Goal: Task Accomplishment & Management: Use online tool/utility

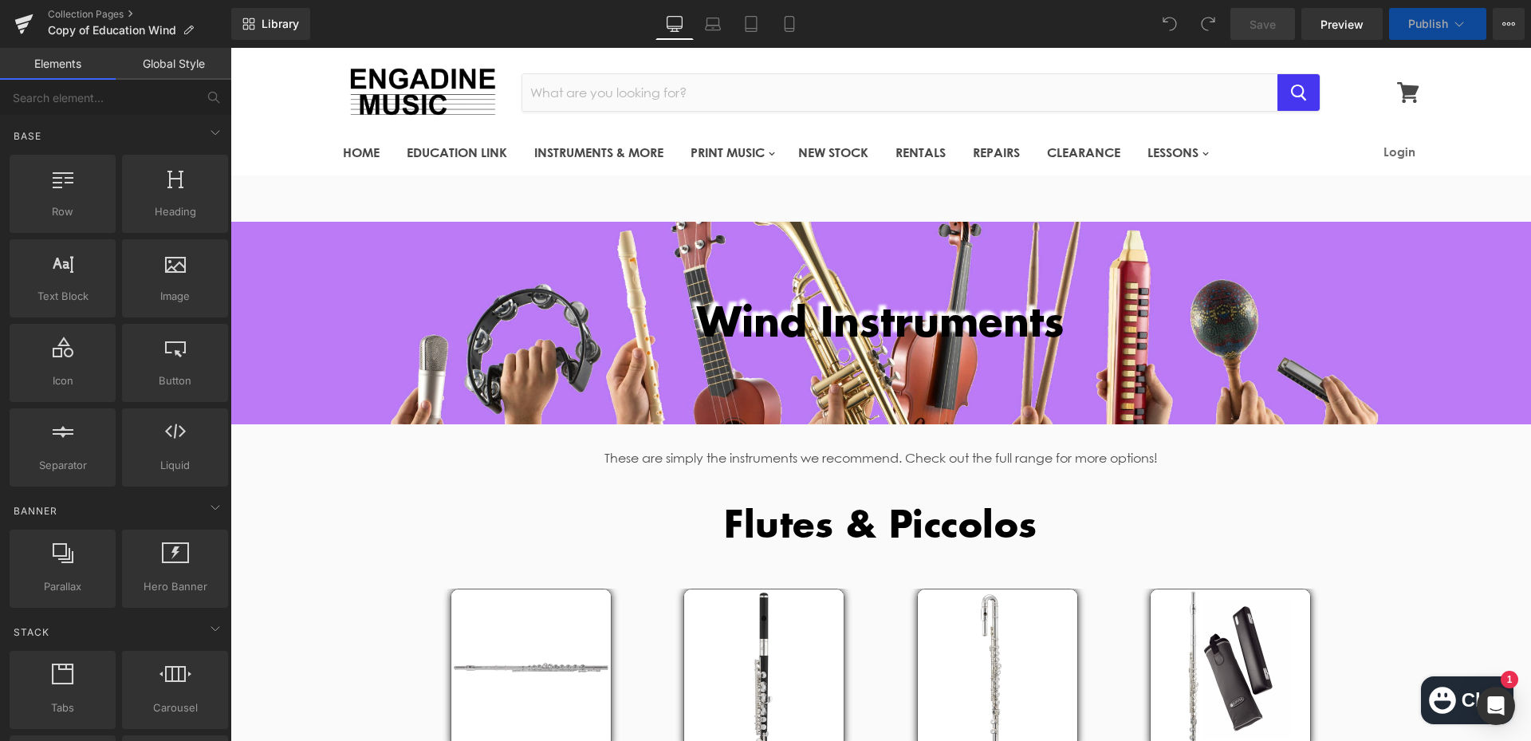
scroll to position [160, 0]
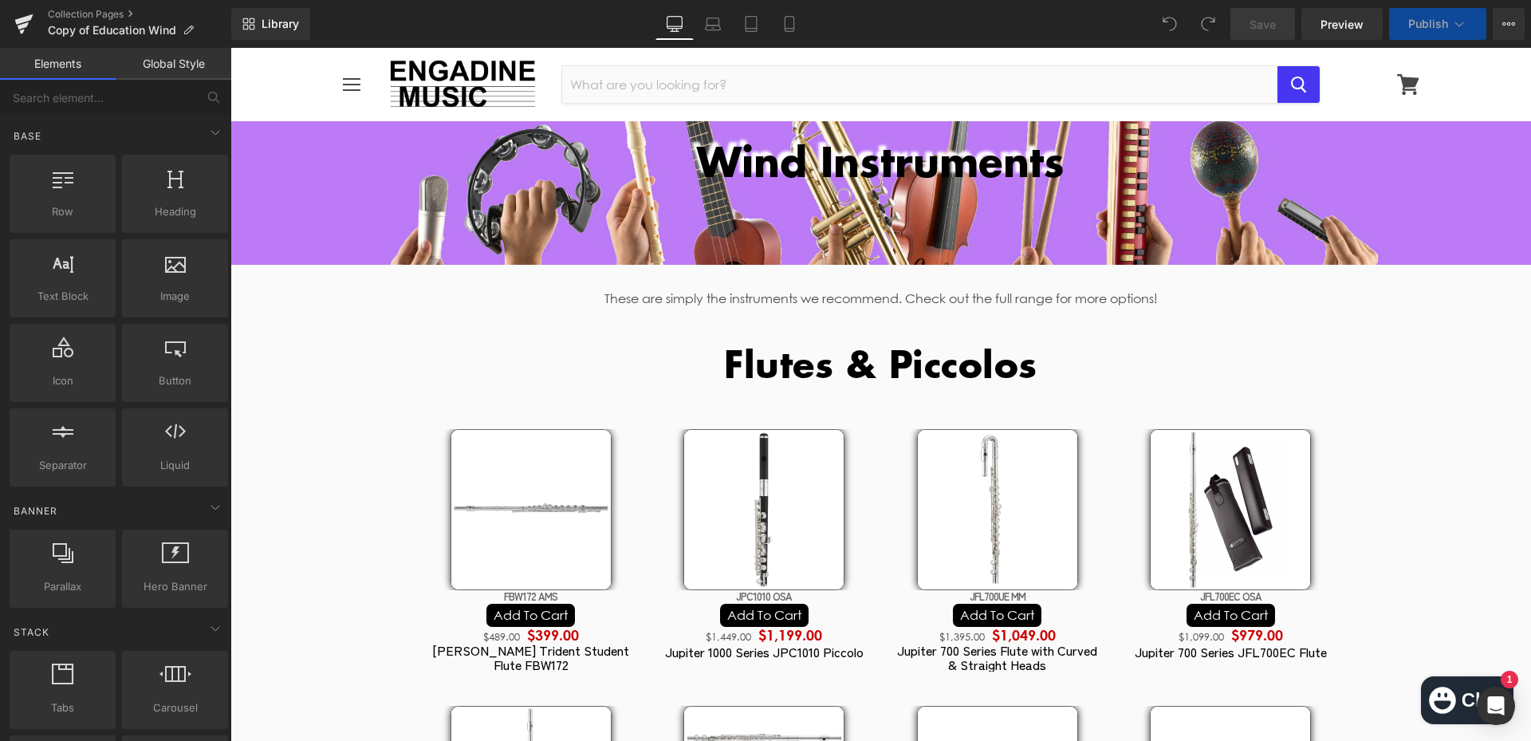
click at [888, 185] on div "Wind Instruments Heading" at bounding box center [881, 162] width 1301 height 46
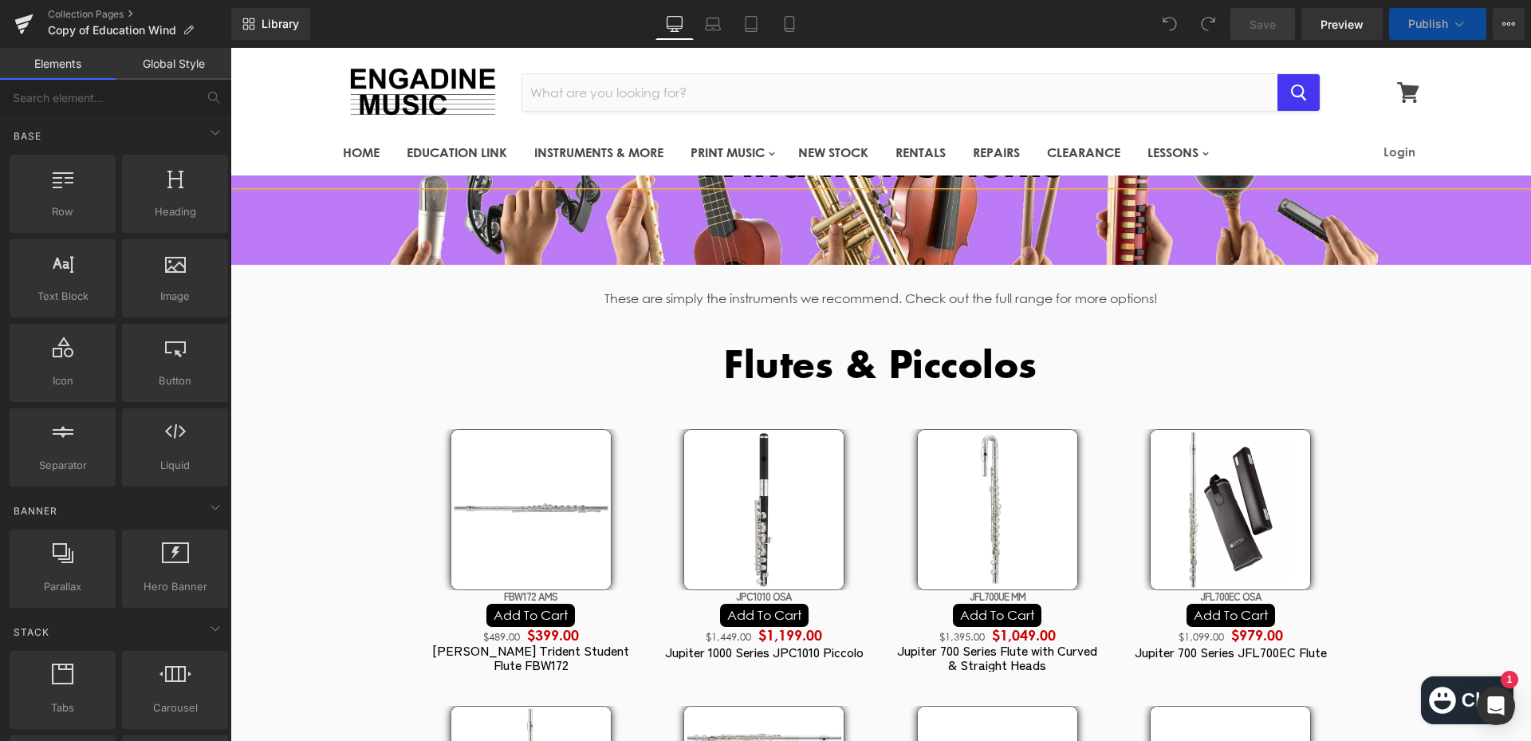
click at [922, 185] on h1 "Wind Instruments" at bounding box center [881, 162] width 1301 height 46
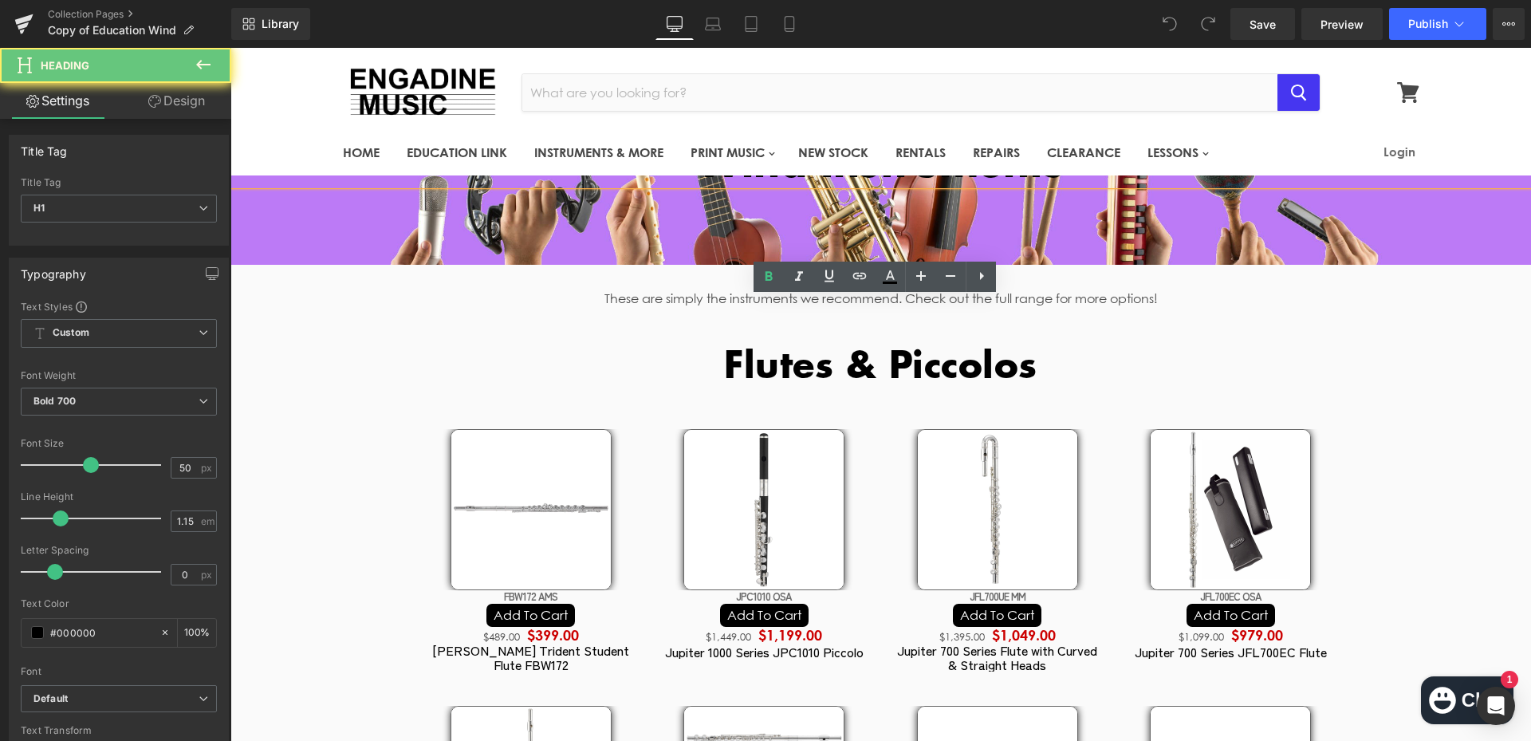
scroll to position [0, 0]
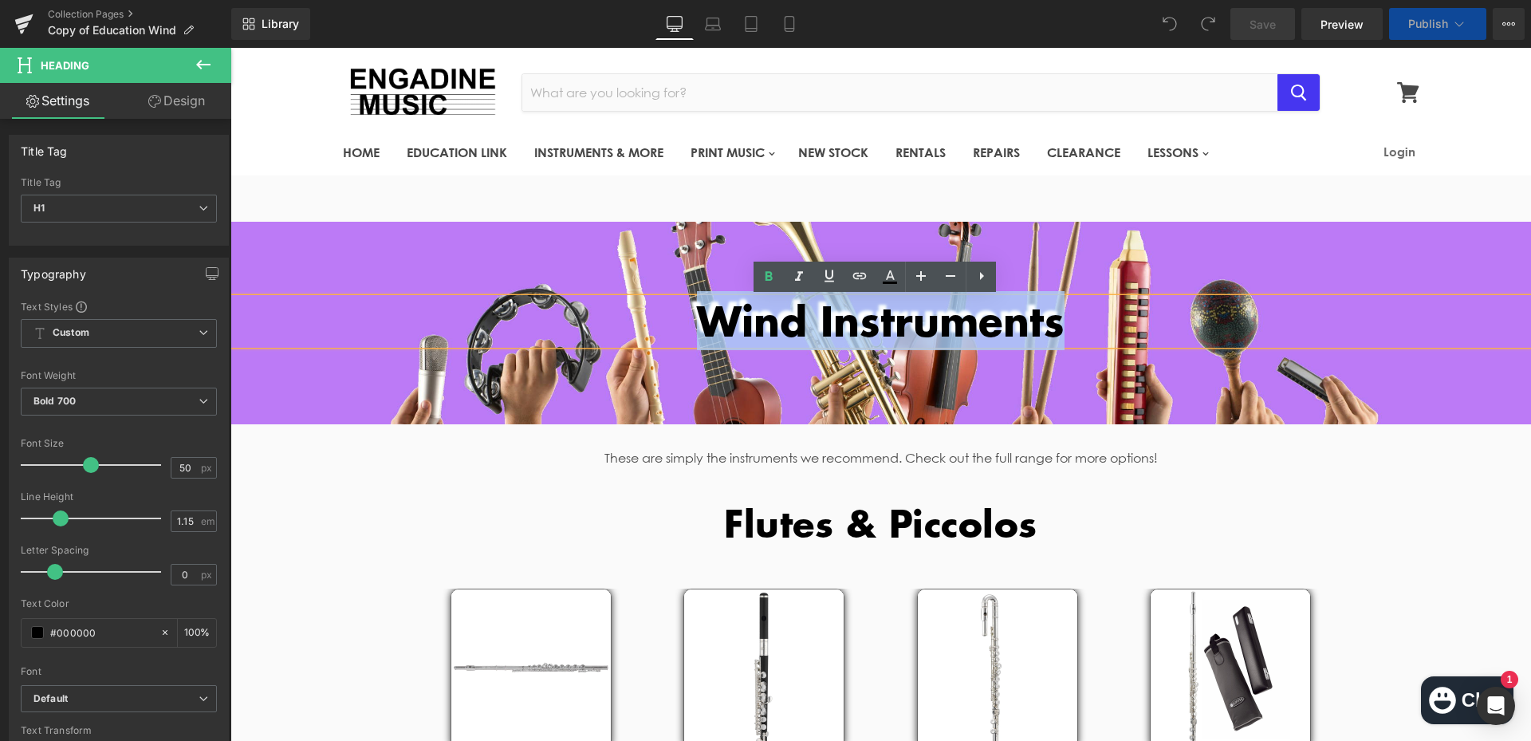
drag, startPoint x: 996, startPoint y: 321, endPoint x: 681, endPoint y: 314, distance: 315.1
click at [681, 314] on h1 "Wind Instruments" at bounding box center [881, 321] width 1301 height 46
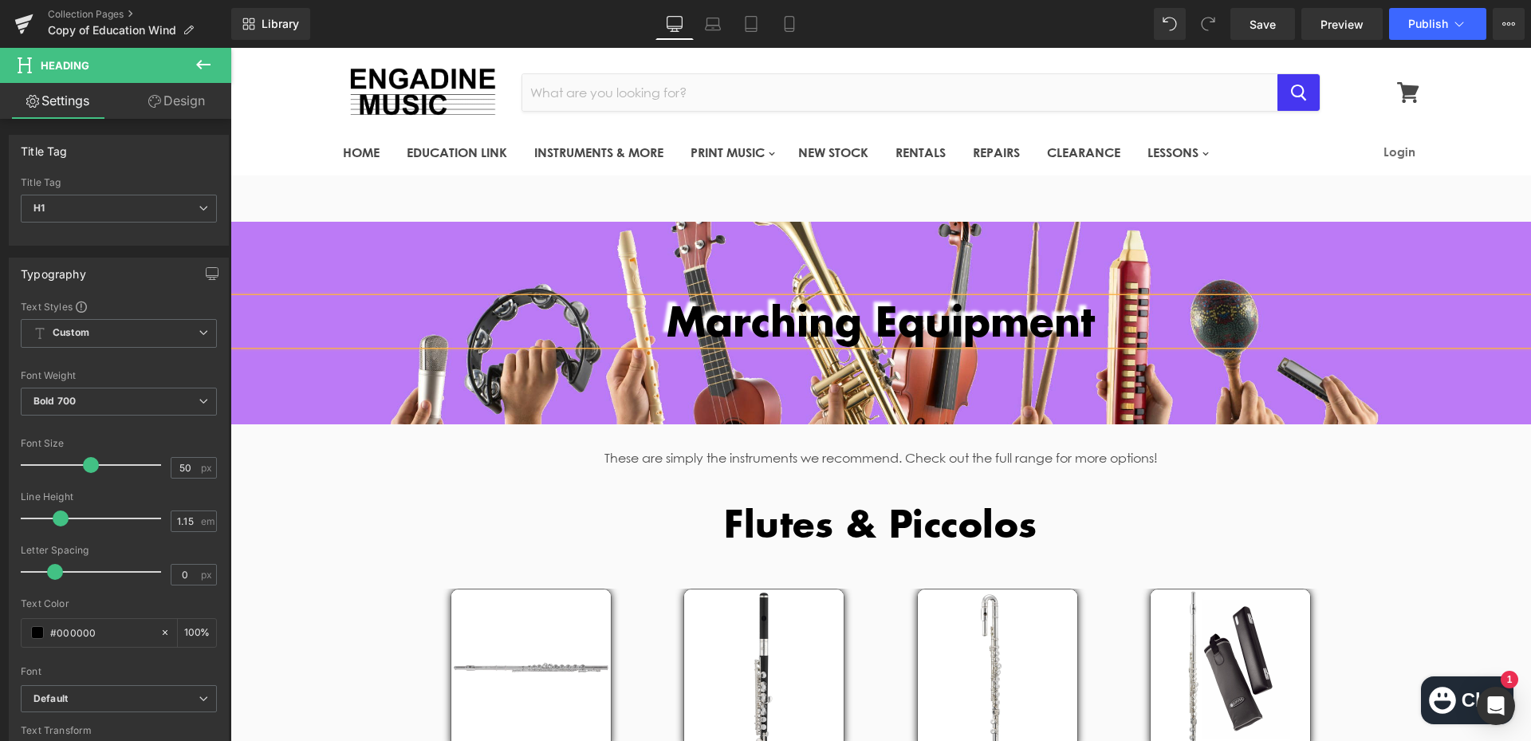
click at [911, 520] on link at bounding box center [919, 519] width 17 height 19
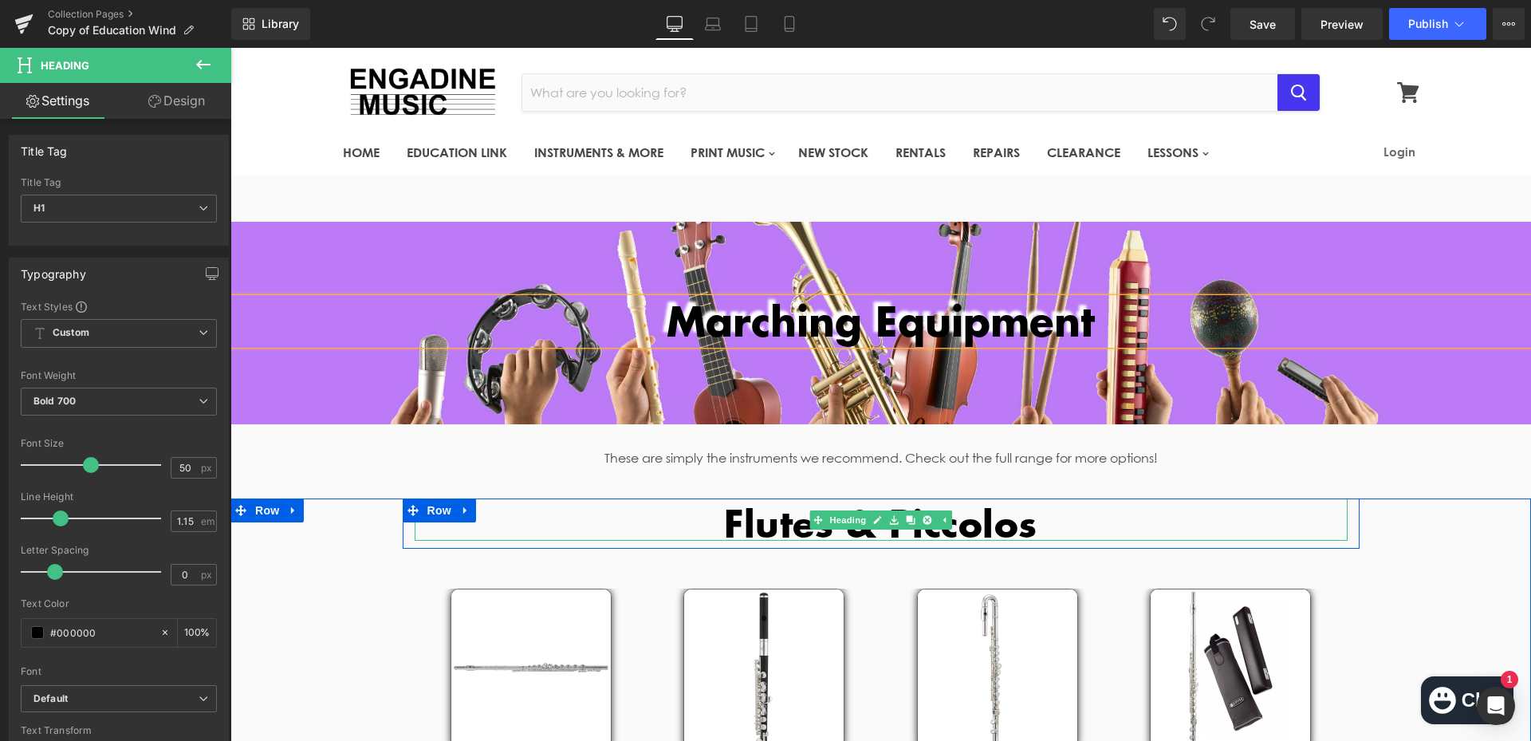
click at [802, 514] on h2 "Flutes & Piccolos" at bounding box center [881, 523] width 933 height 36
click at [771, 518] on h2 "Flutes & Piccolos" at bounding box center [881, 523] width 933 height 36
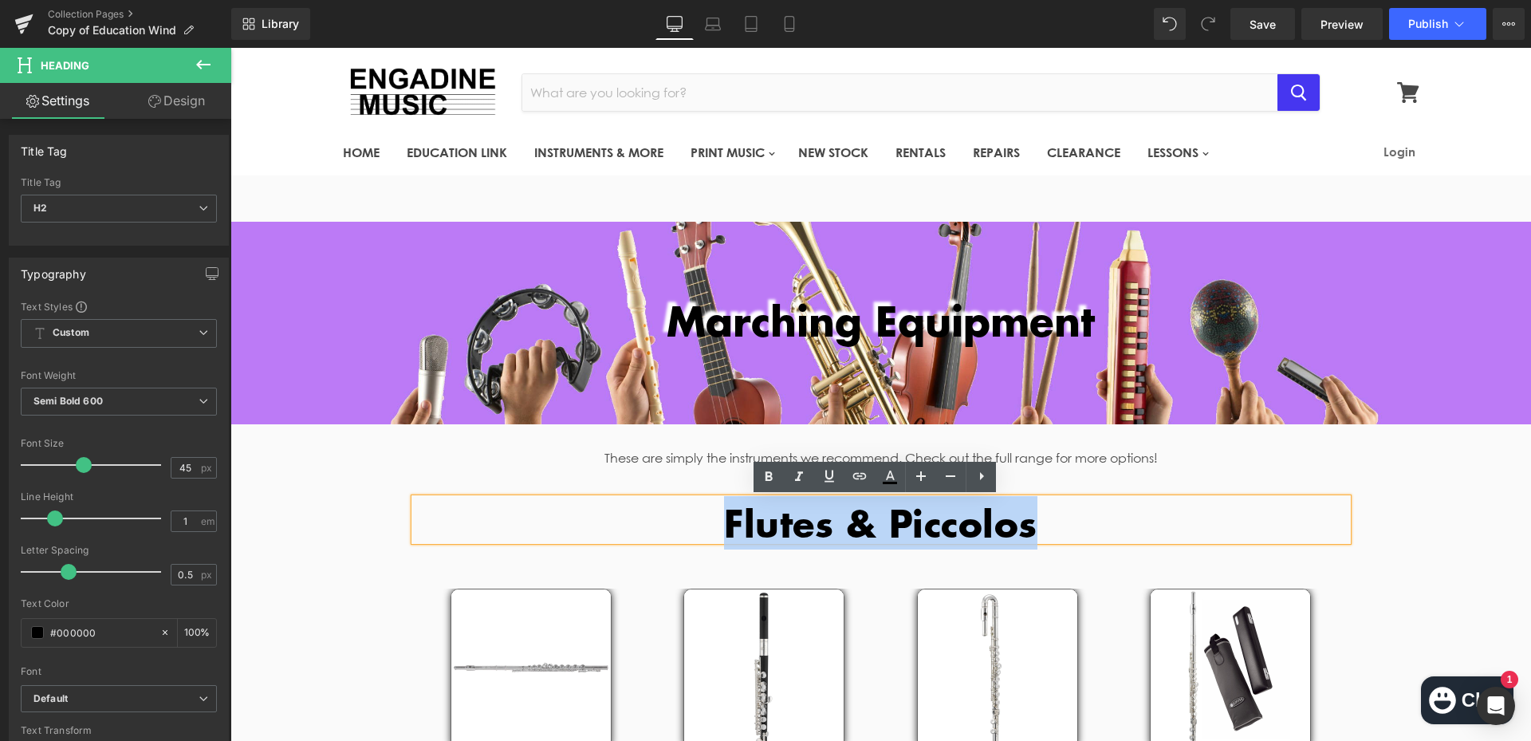
drag, startPoint x: 717, startPoint y: 518, endPoint x: 1121, endPoint y: 541, distance: 404.2
click at [1121, 541] on h2 "Flutes & Piccolos" at bounding box center [881, 523] width 933 height 36
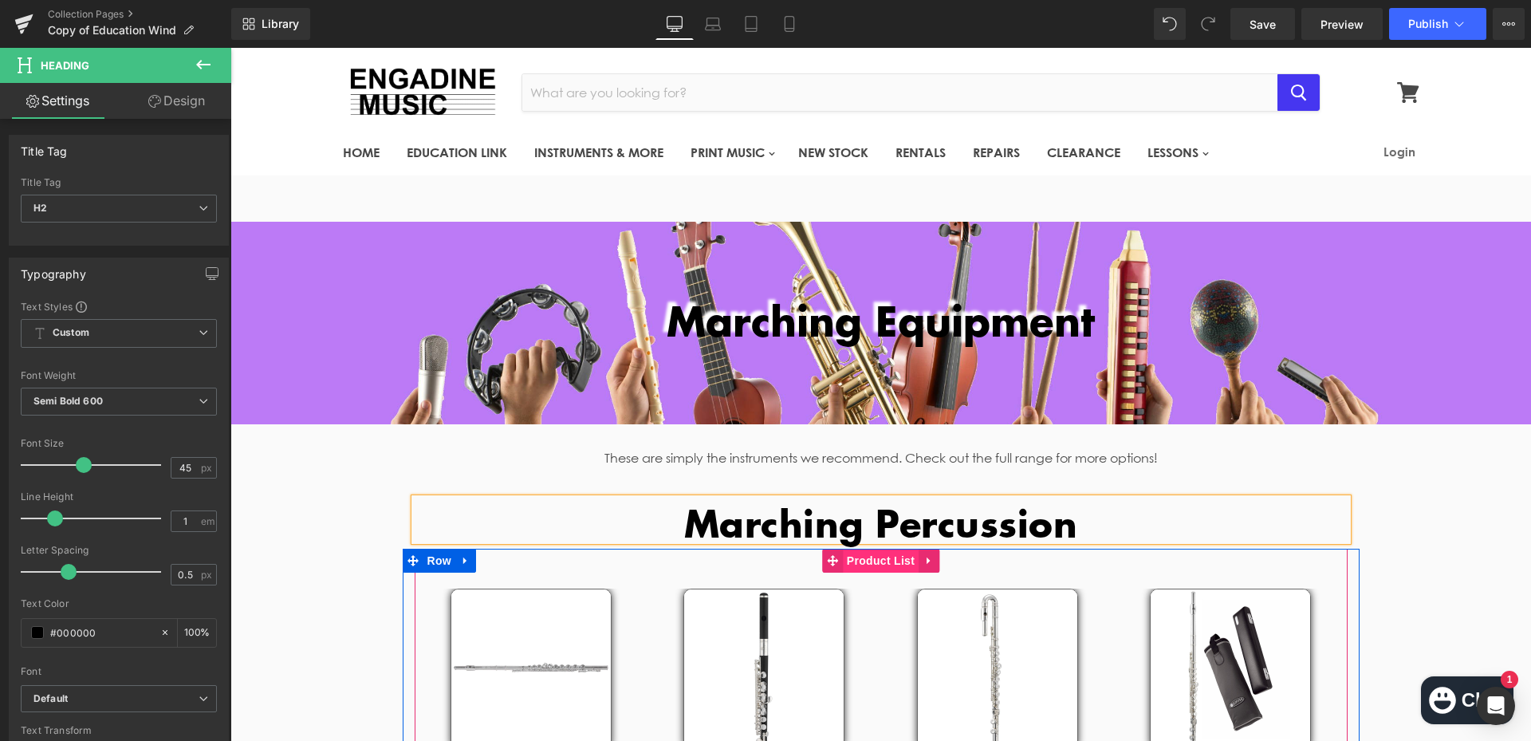
click at [887, 564] on span "Product List" at bounding box center [881, 561] width 76 height 24
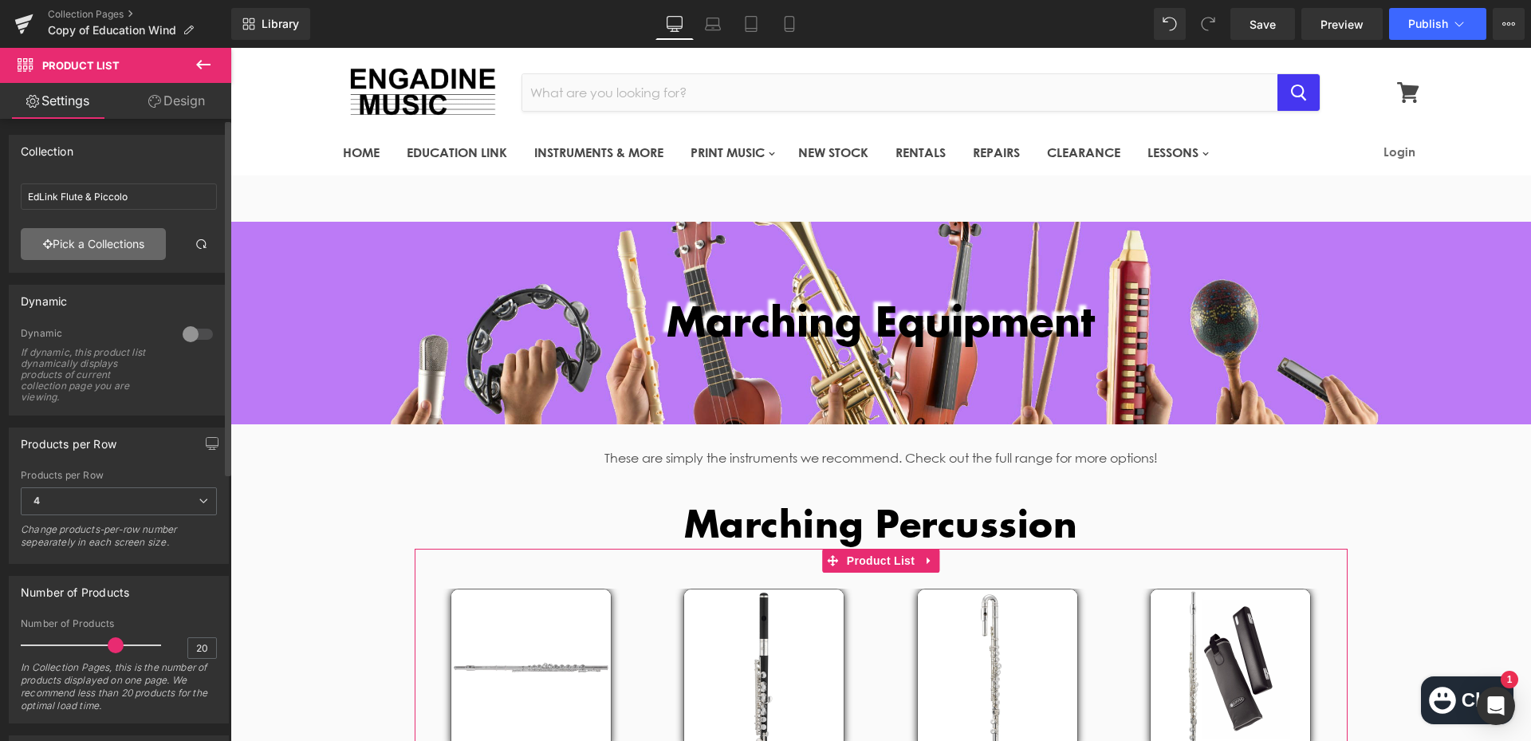
click at [124, 238] on link "Pick a Collections" at bounding box center [93, 244] width 145 height 32
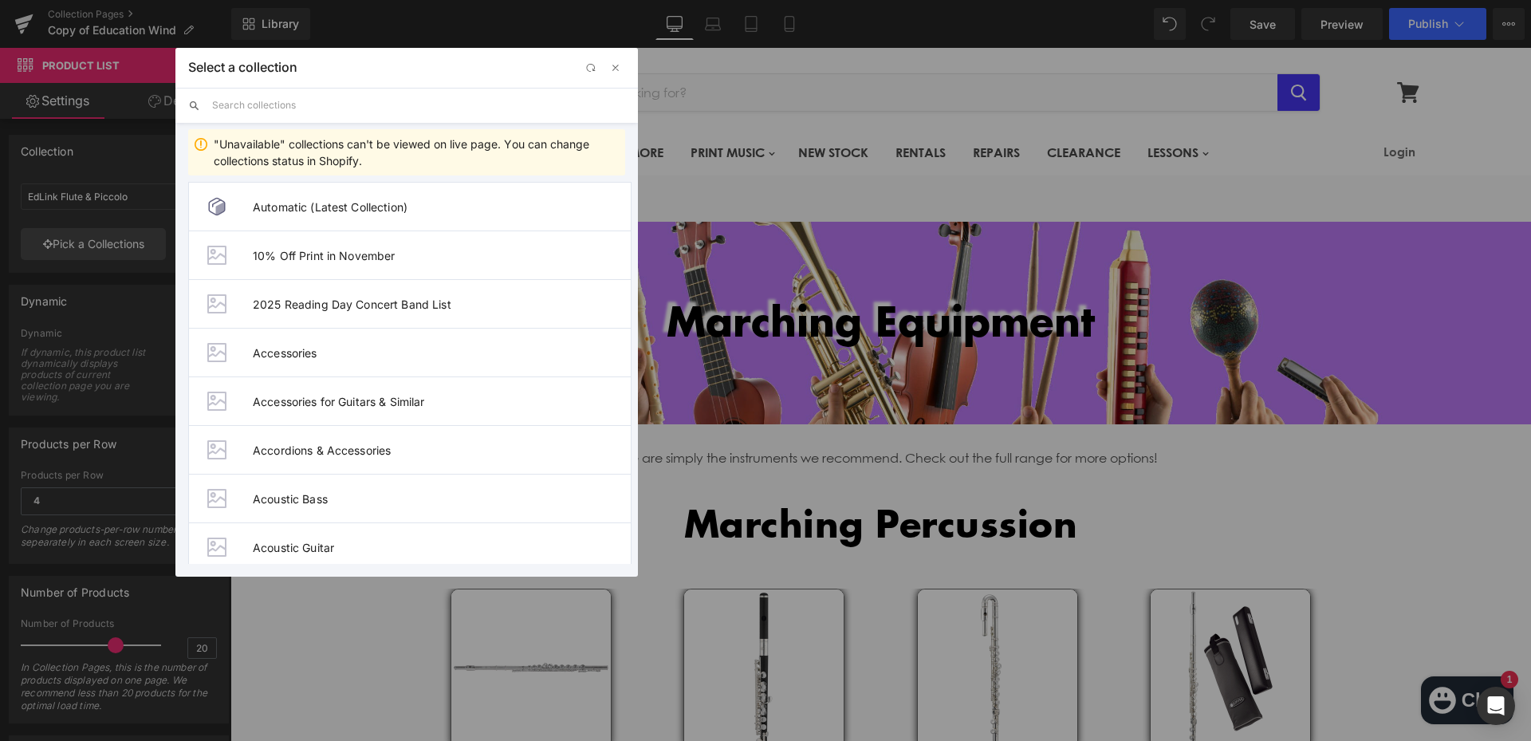
click at [361, 112] on input "text" at bounding box center [418, 105] width 413 height 35
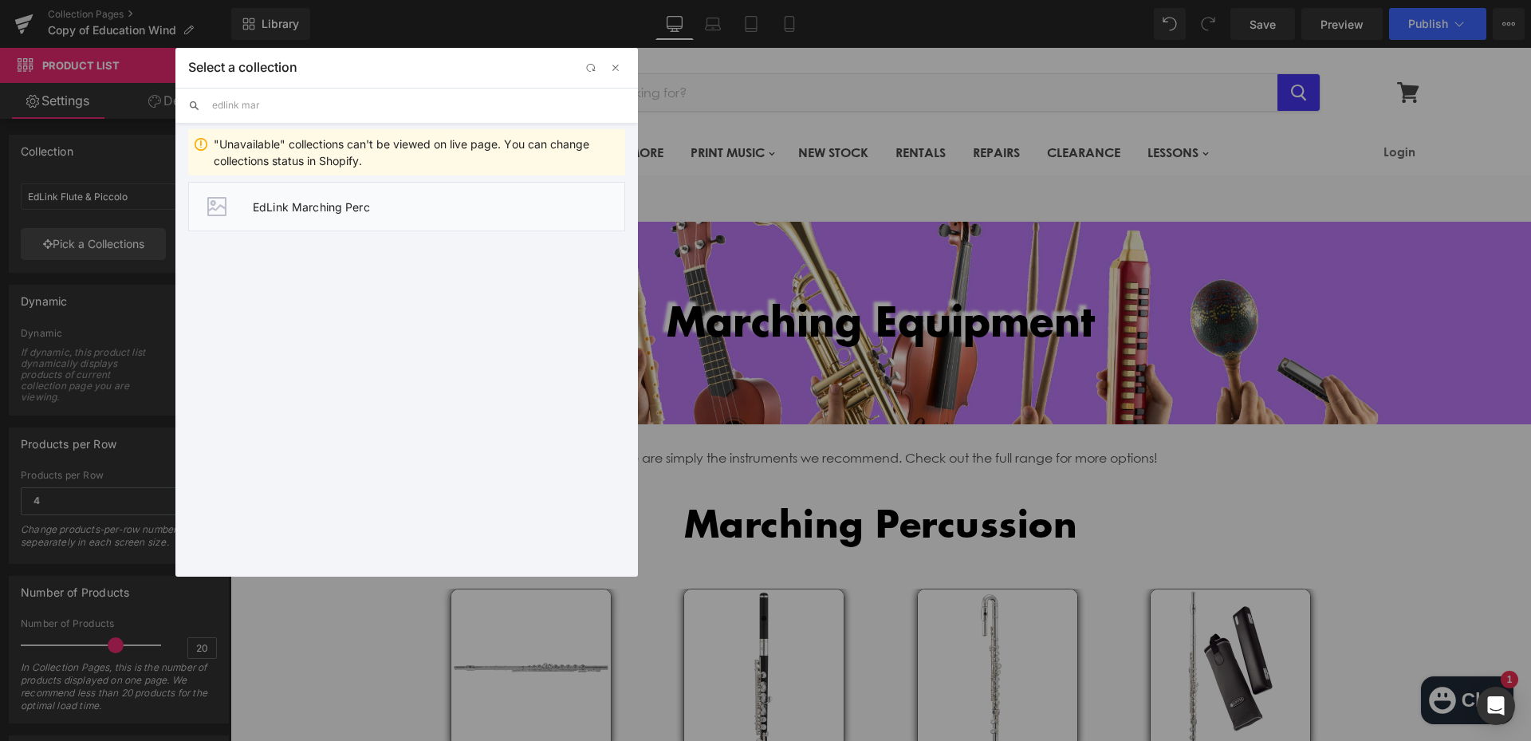
type input "edlink mar"
click at [364, 211] on span "EdLink Marching Perc" at bounding box center [439, 207] width 372 height 14
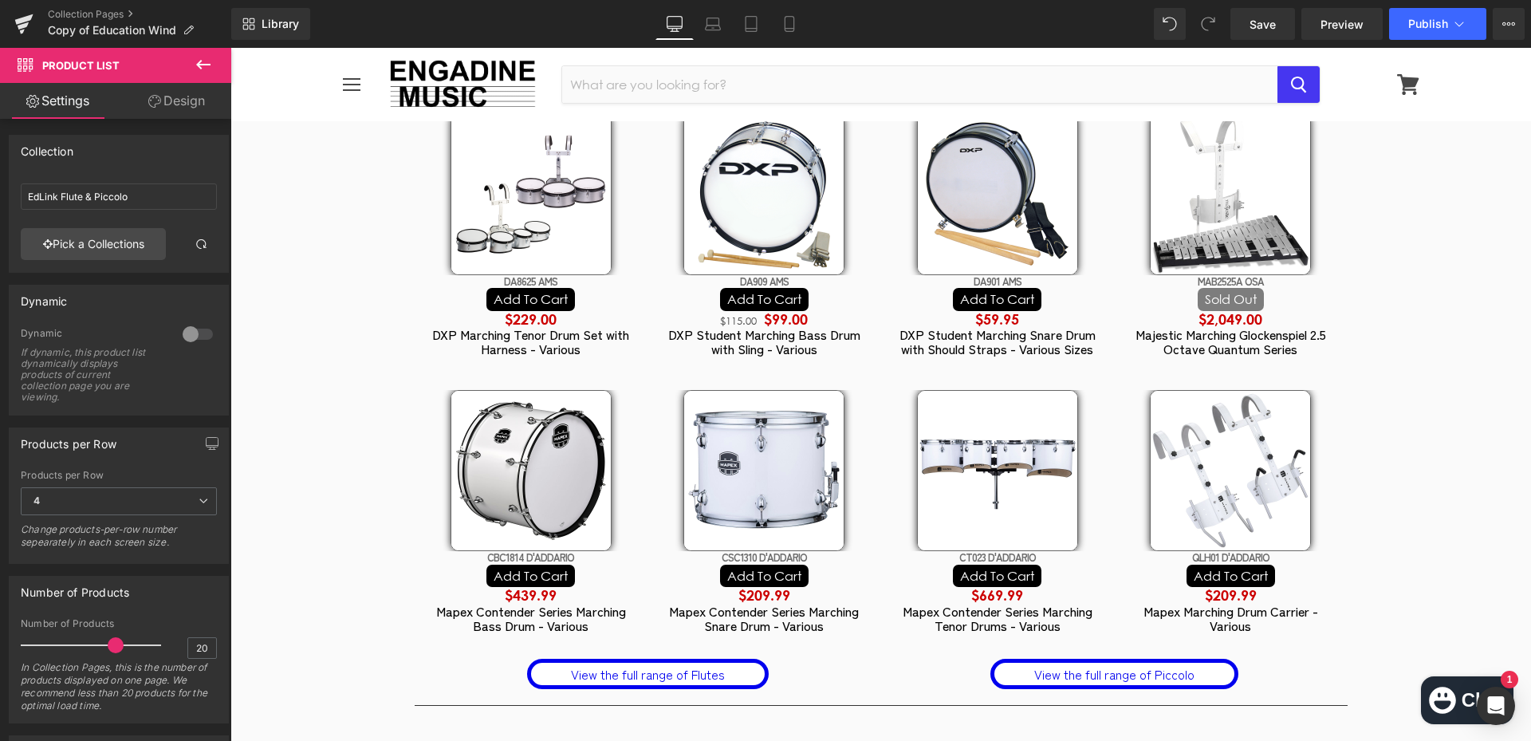
scroll to position [1356, 0]
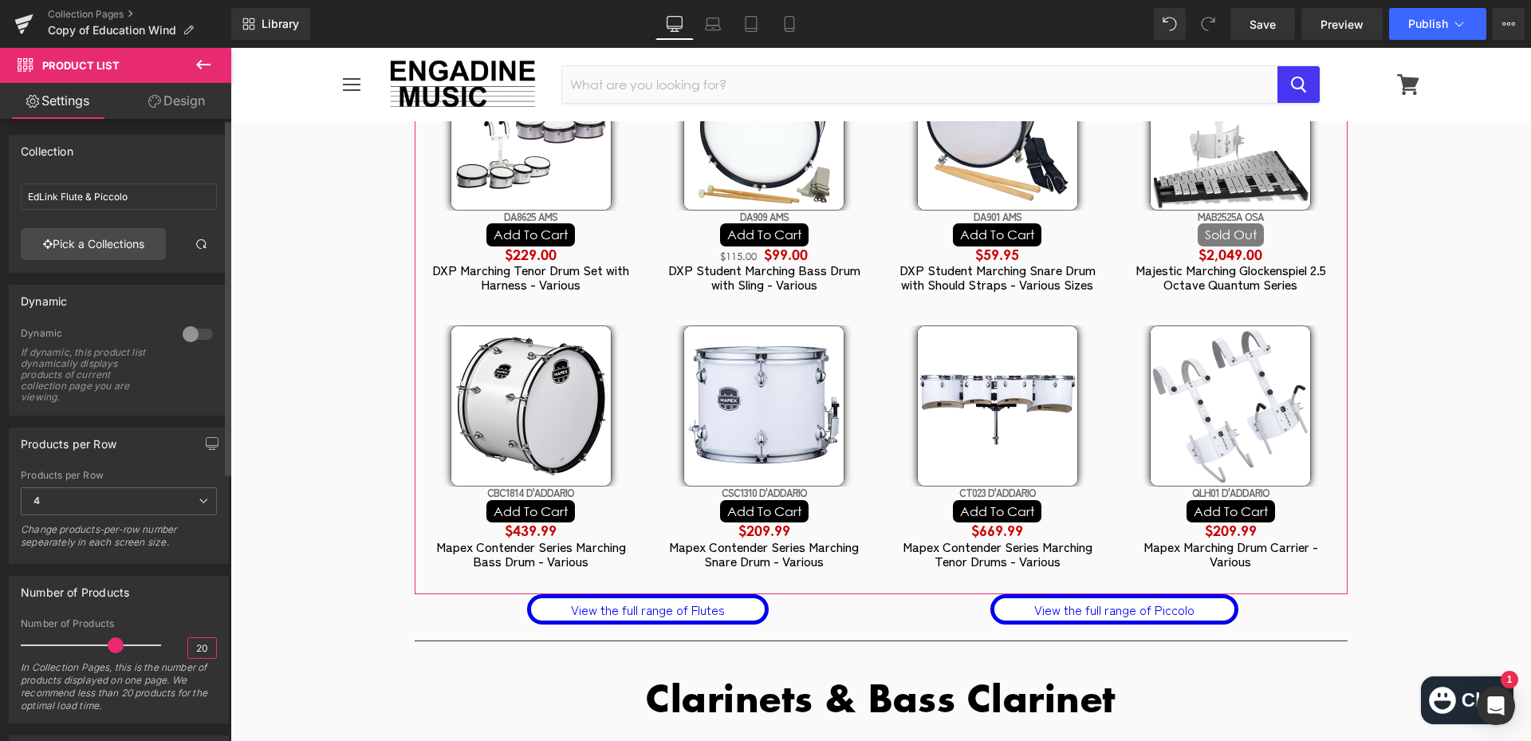
click at [198, 640] on input "20" at bounding box center [202, 648] width 28 height 20
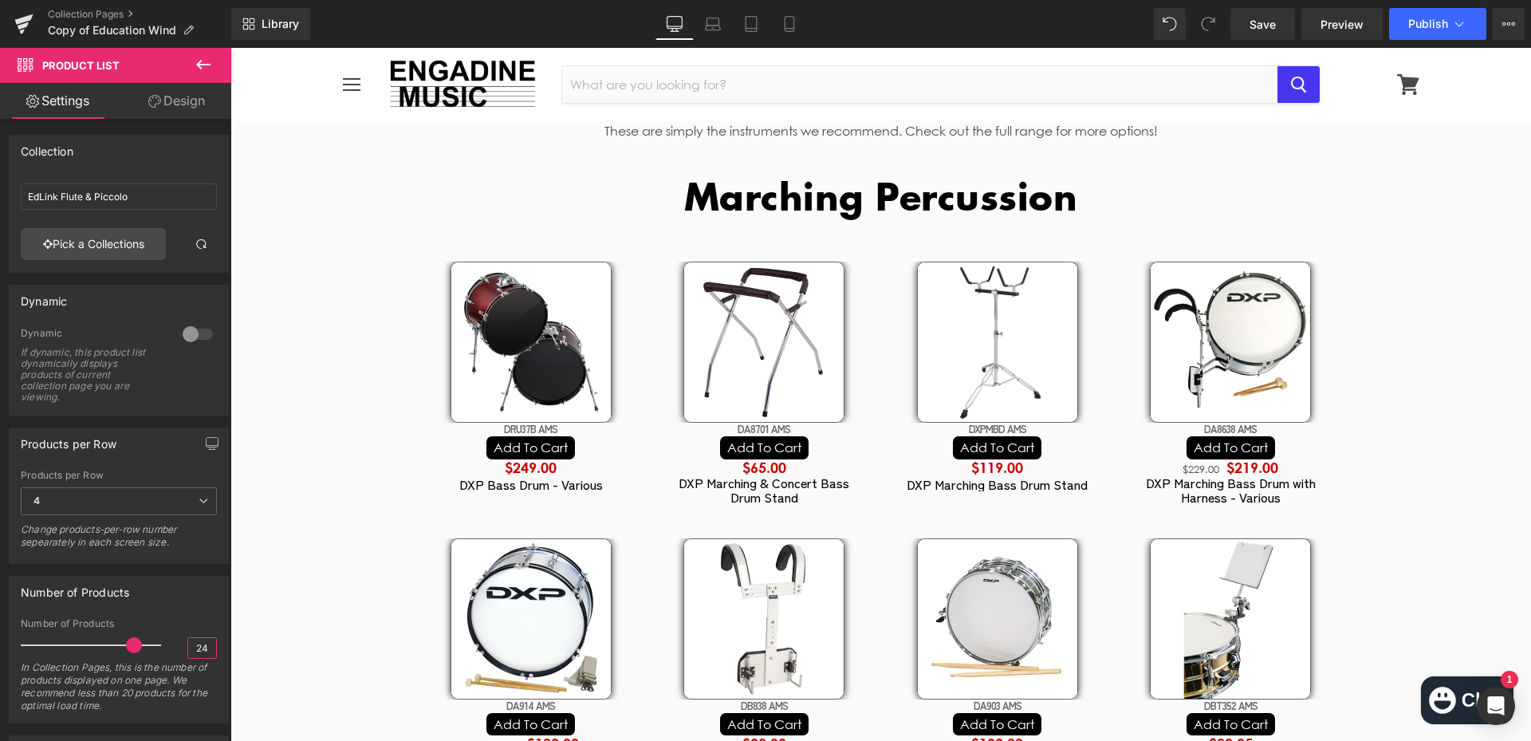
scroll to position [80, 0]
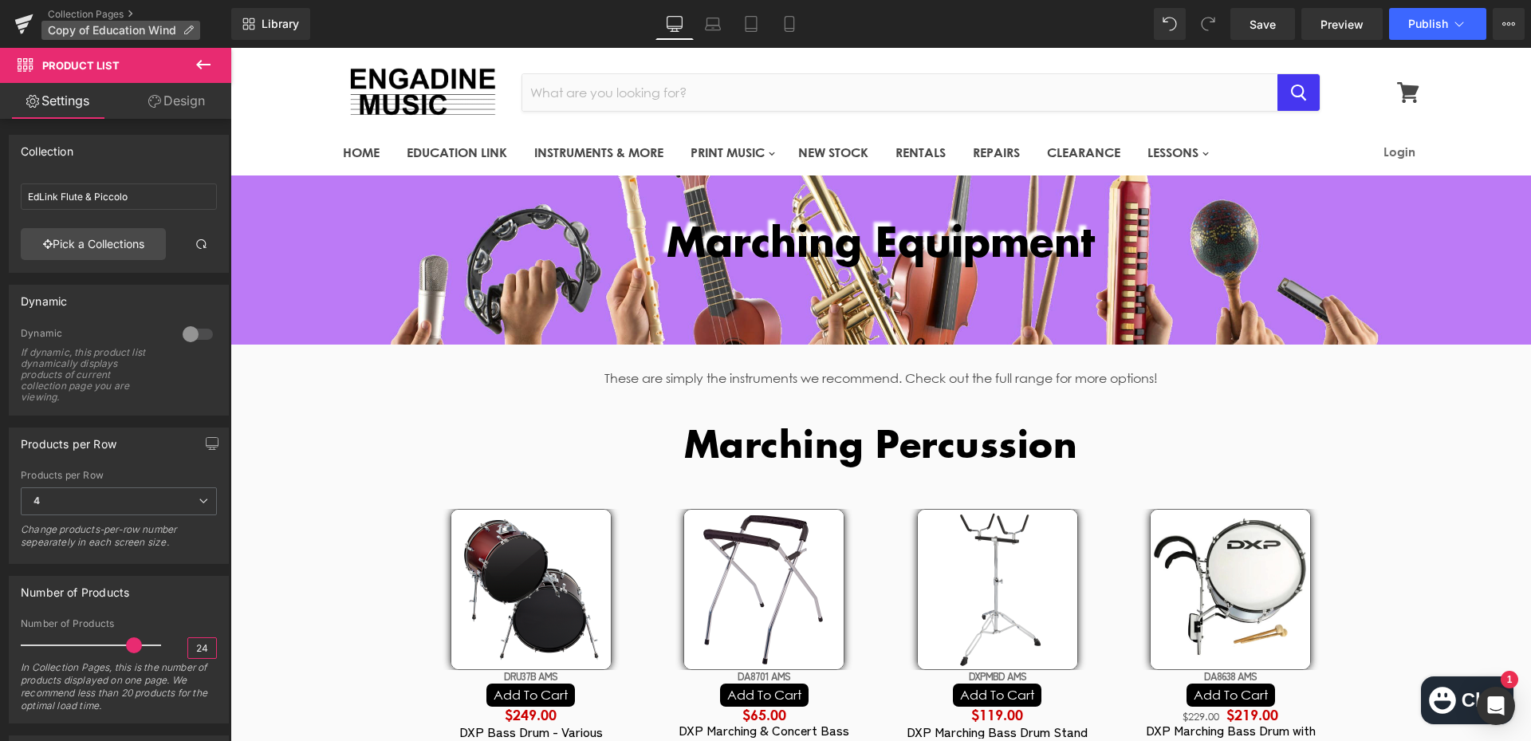
type input "24"
click at [133, 29] on span "Copy of Education Wind" at bounding box center [112, 30] width 128 height 13
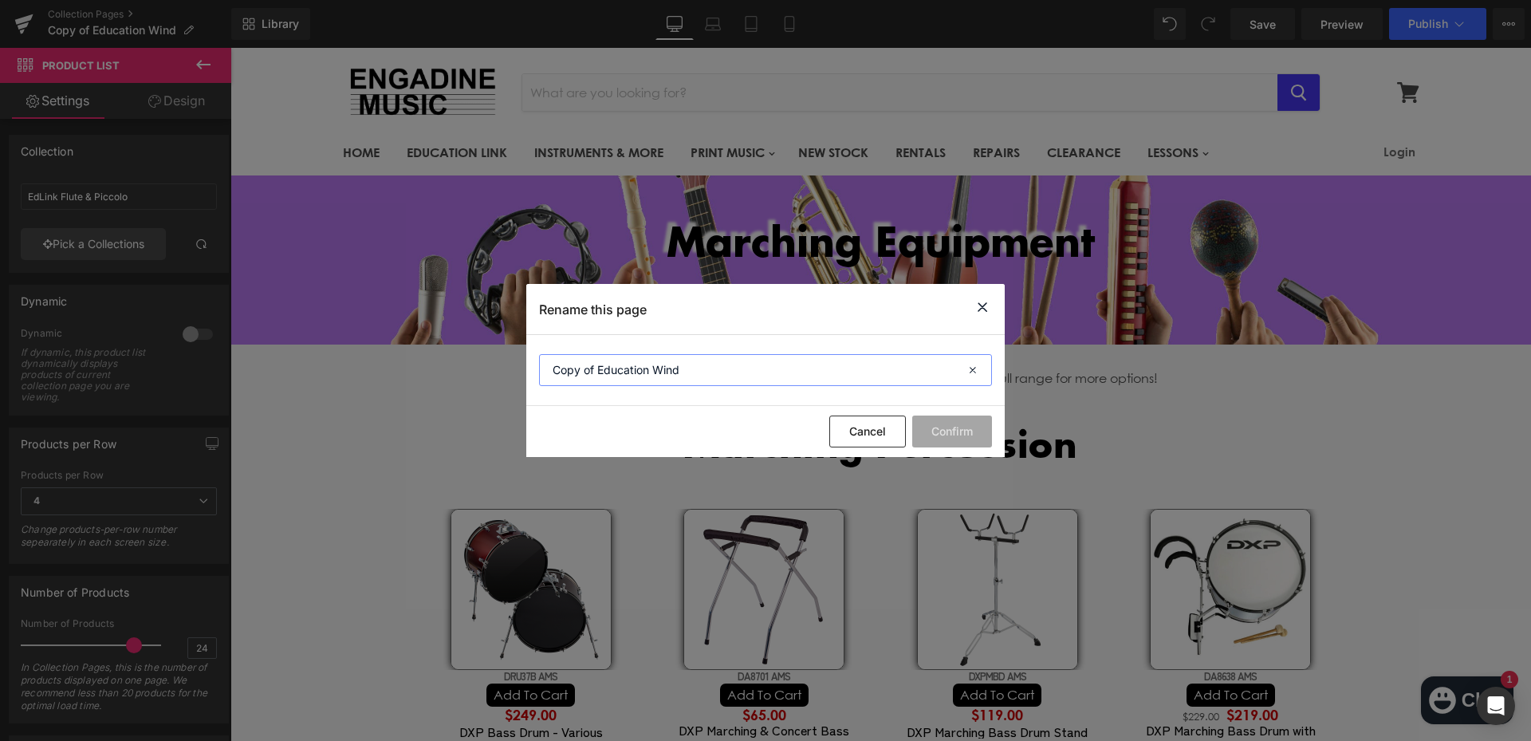
click at [718, 371] on input "Copy of Education Wind" at bounding box center [765, 370] width 453 height 32
drag, startPoint x: 476, startPoint y: 375, endPoint x: 458, endPoint y: 380, distance: 19.2
click at [458, 380] on div "Rename this page Copy of Education Wind Cancel Confirm" at bounding box center [765, 370] width 1531 height 741
type input "M"
type input "Education March"
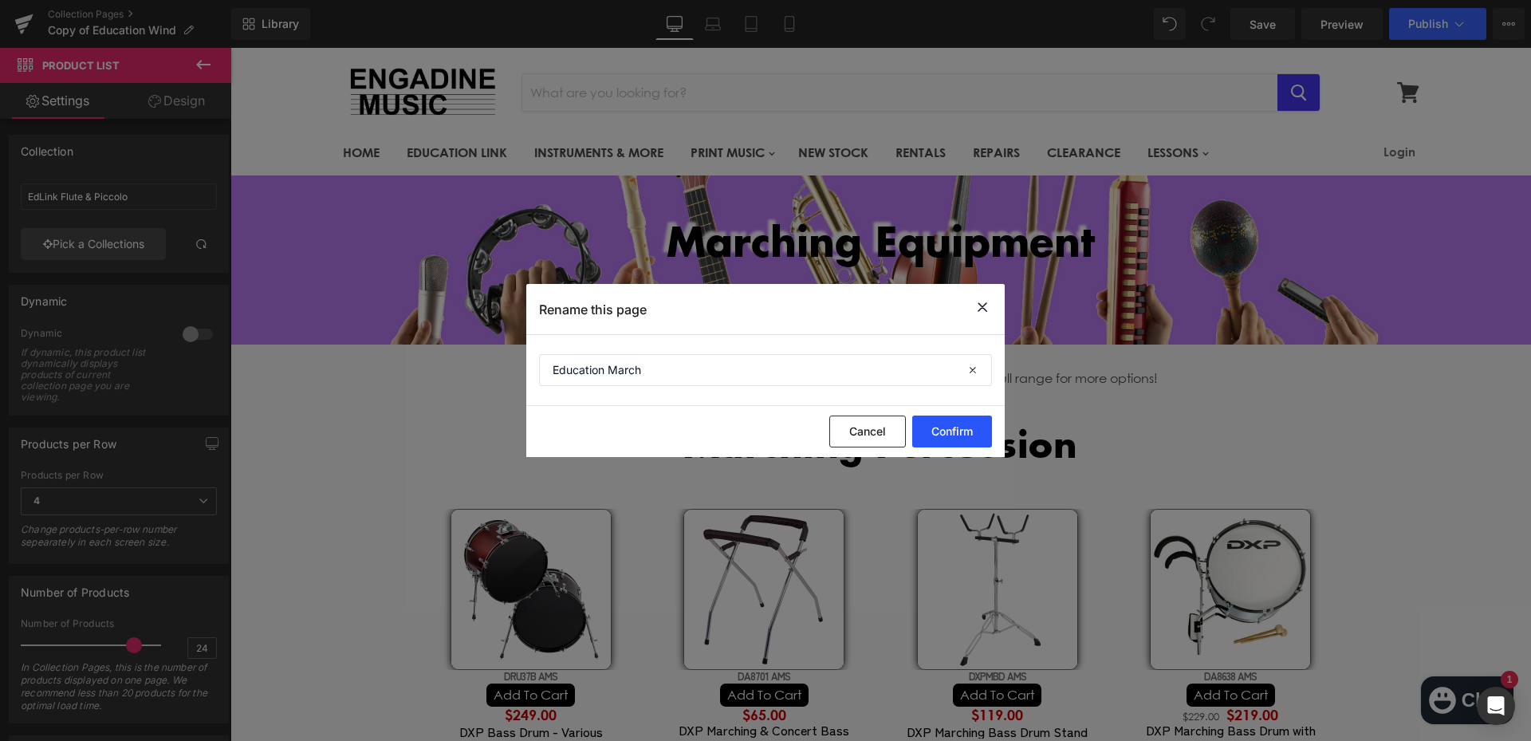
click at [952, 438] on button "Confirm" at bounding box center [952, 432] width 80 height 32
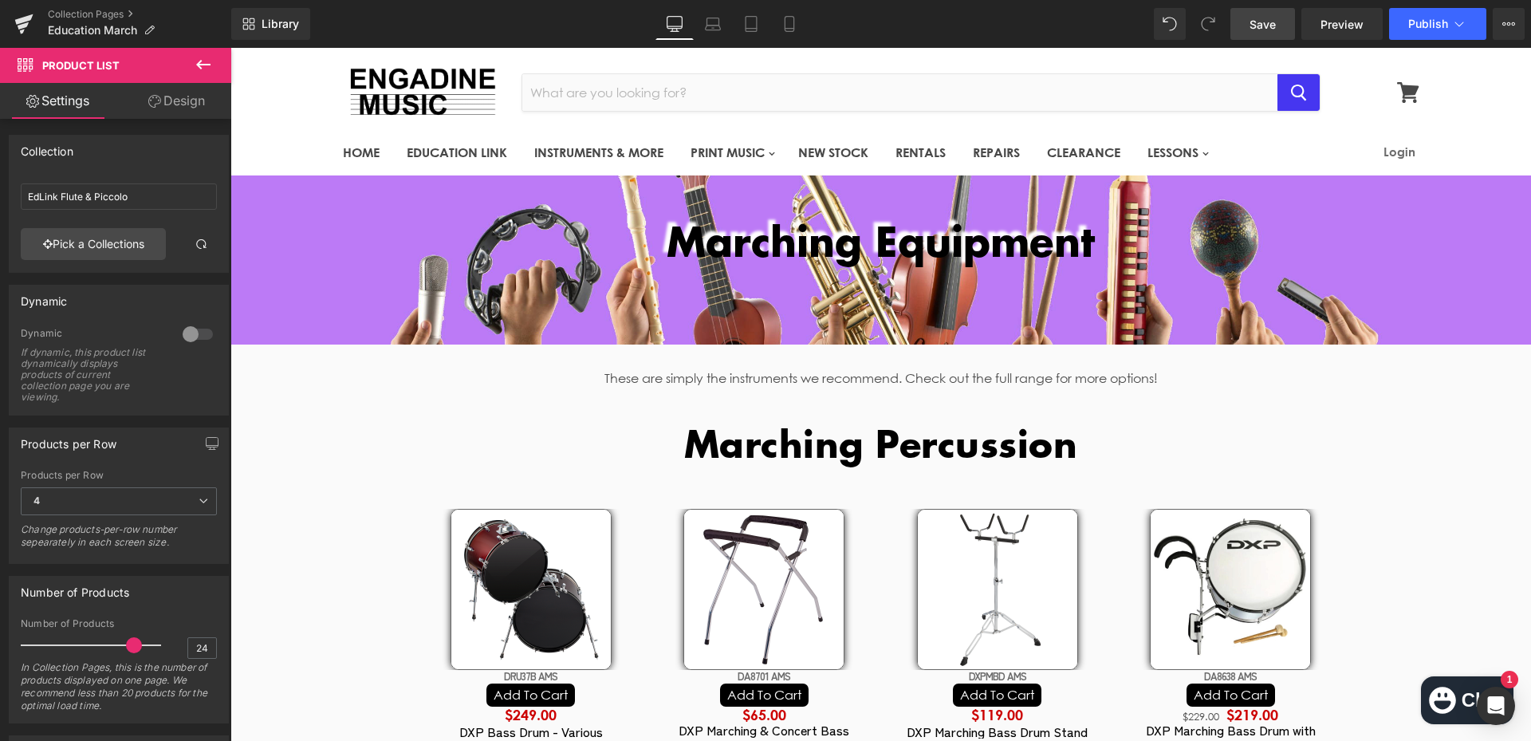
click at [1275, 26] on span "Save" at bounding box center [1263, 24] width 26 height 17
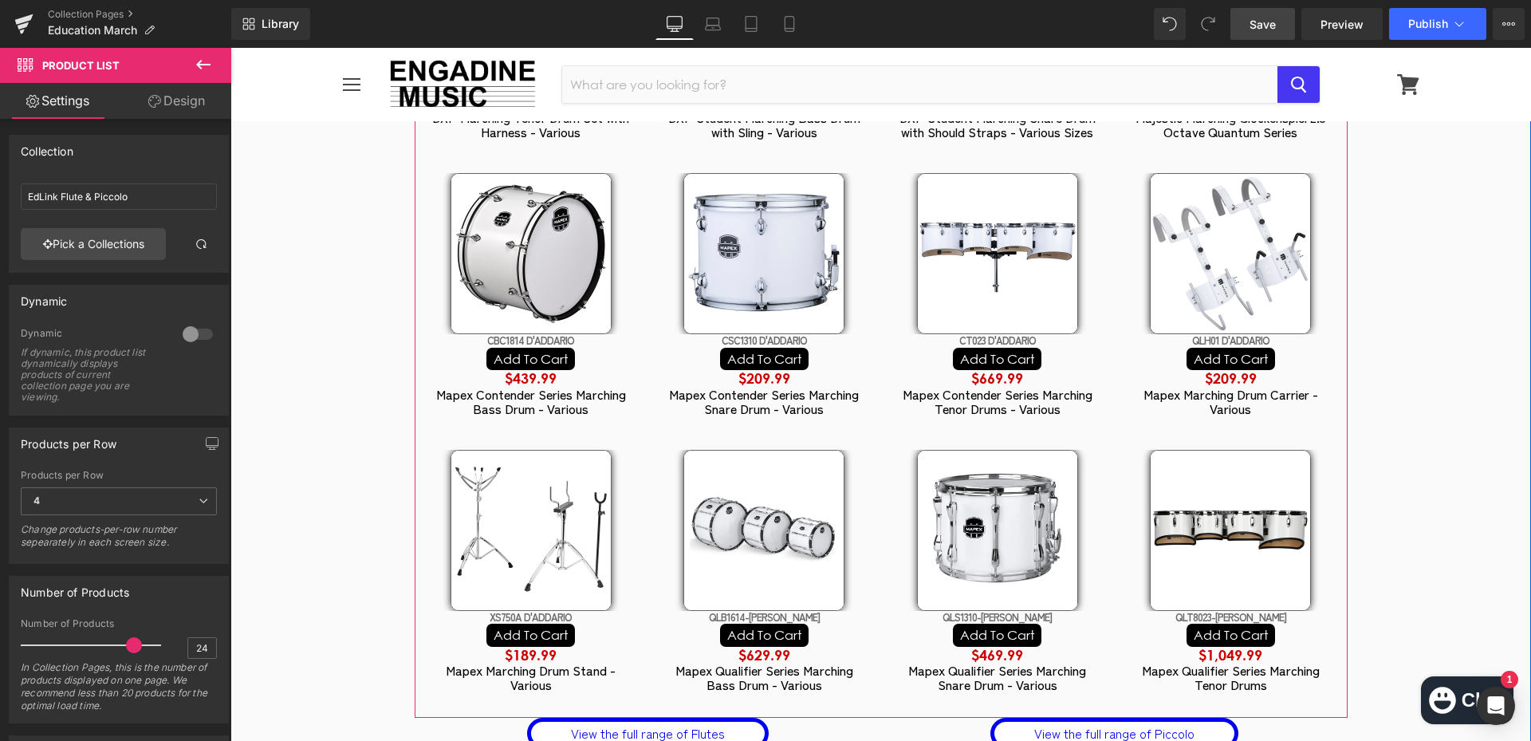
scroll to position [1515, 0]
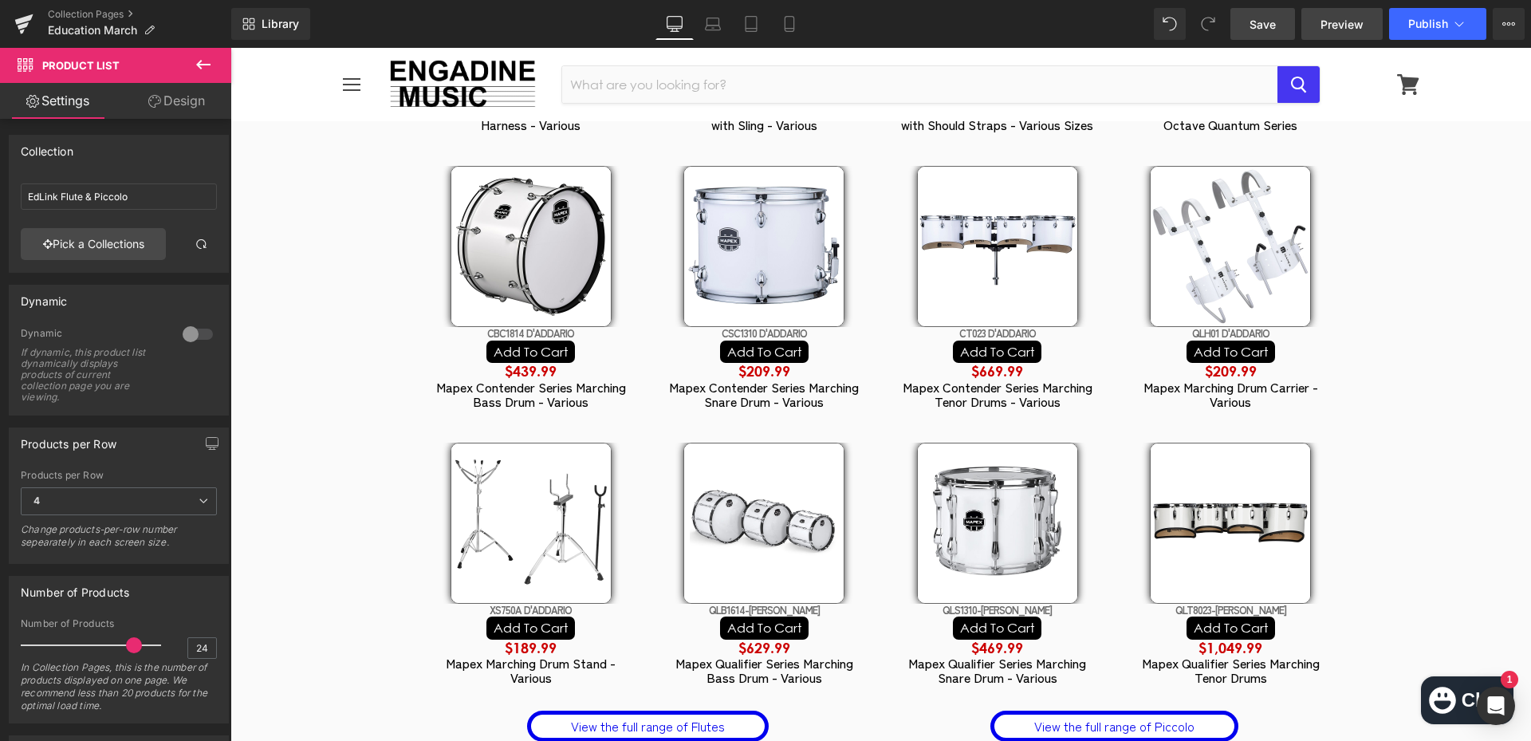
click at [1346, 25] on span "Preview" at bounding box center [1342, 24] width 43 height 17
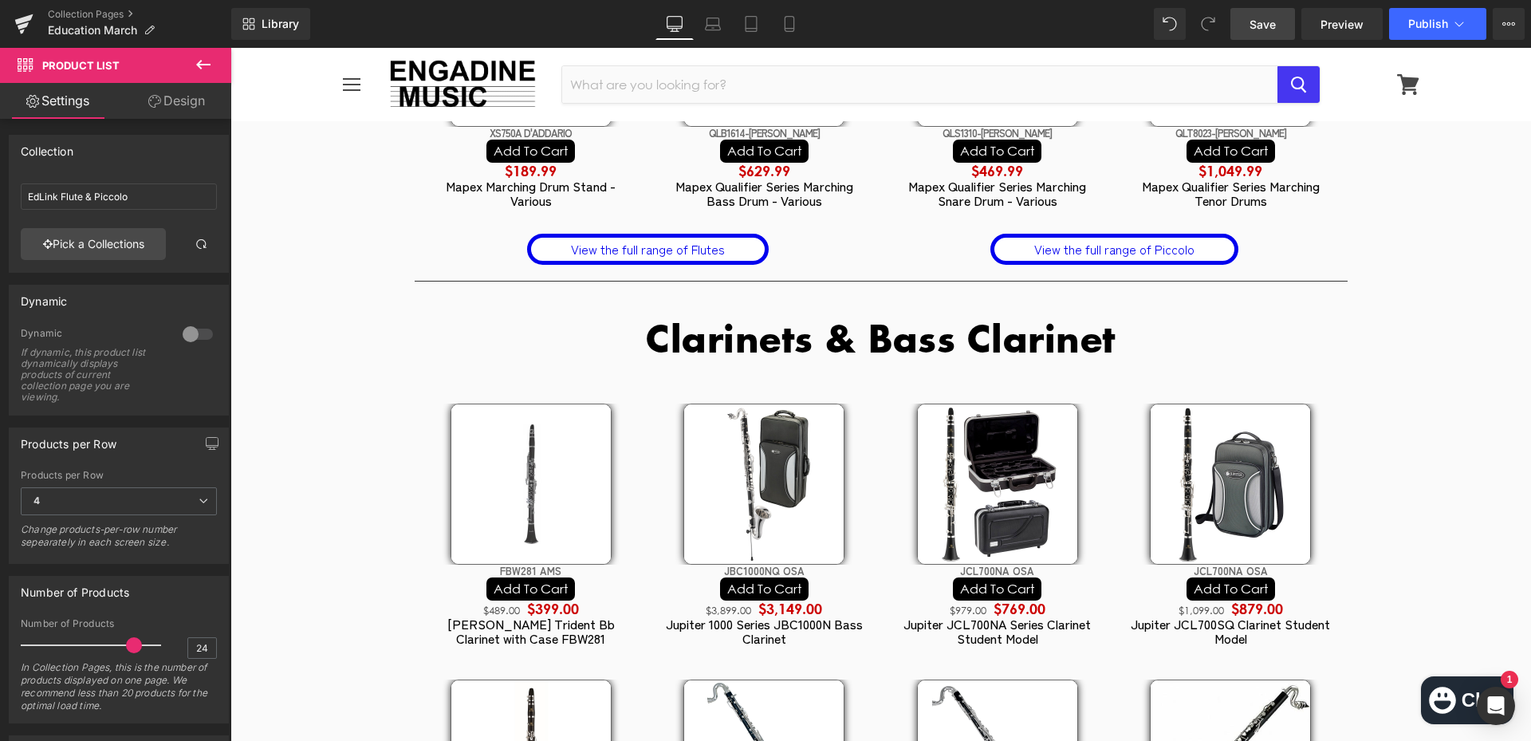
scroll to position [1994, 0]
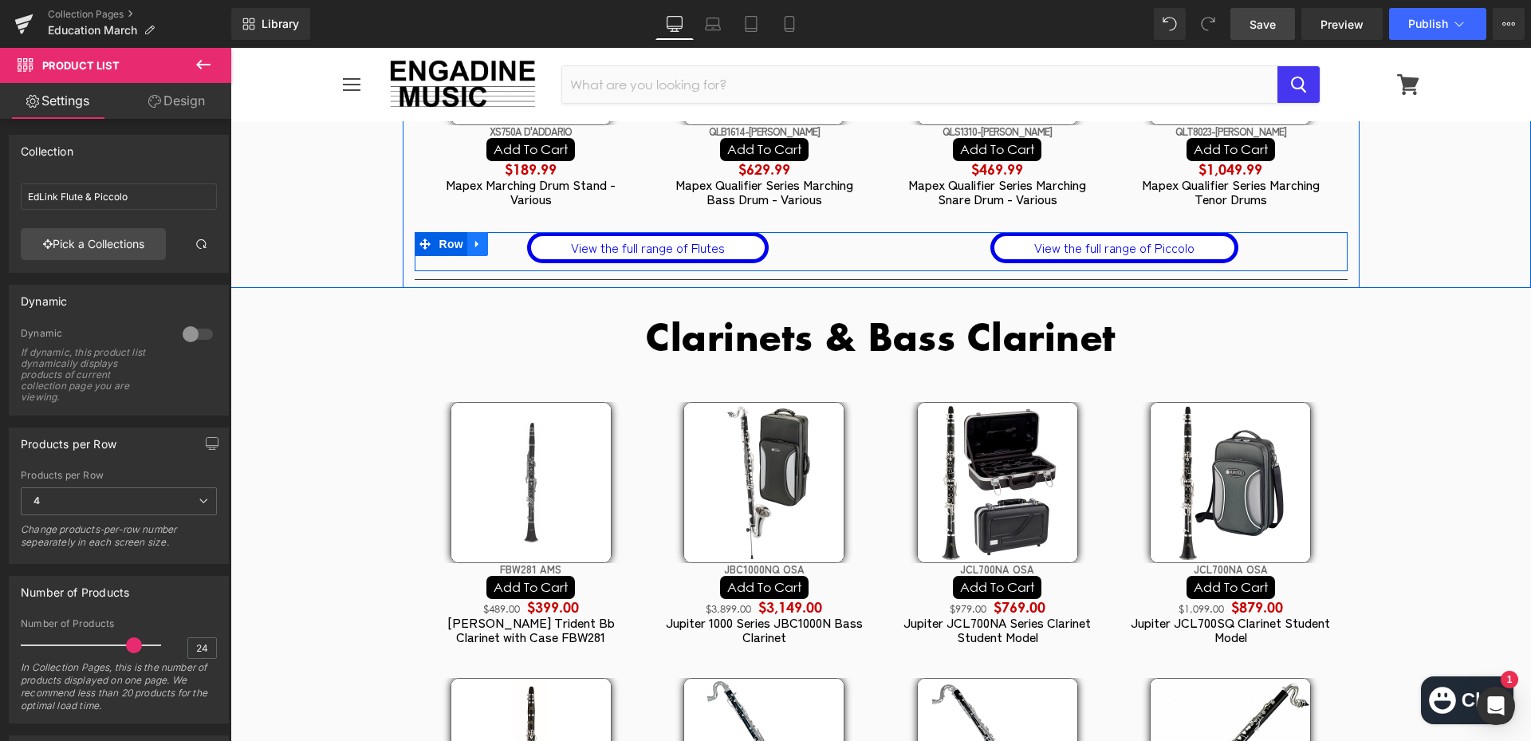
click at [475, 250] on icon at bounding box center [477, 244] width 11 height 12
click at [514, 250] on icon at bounding box center [519, 244] width 11 height 12
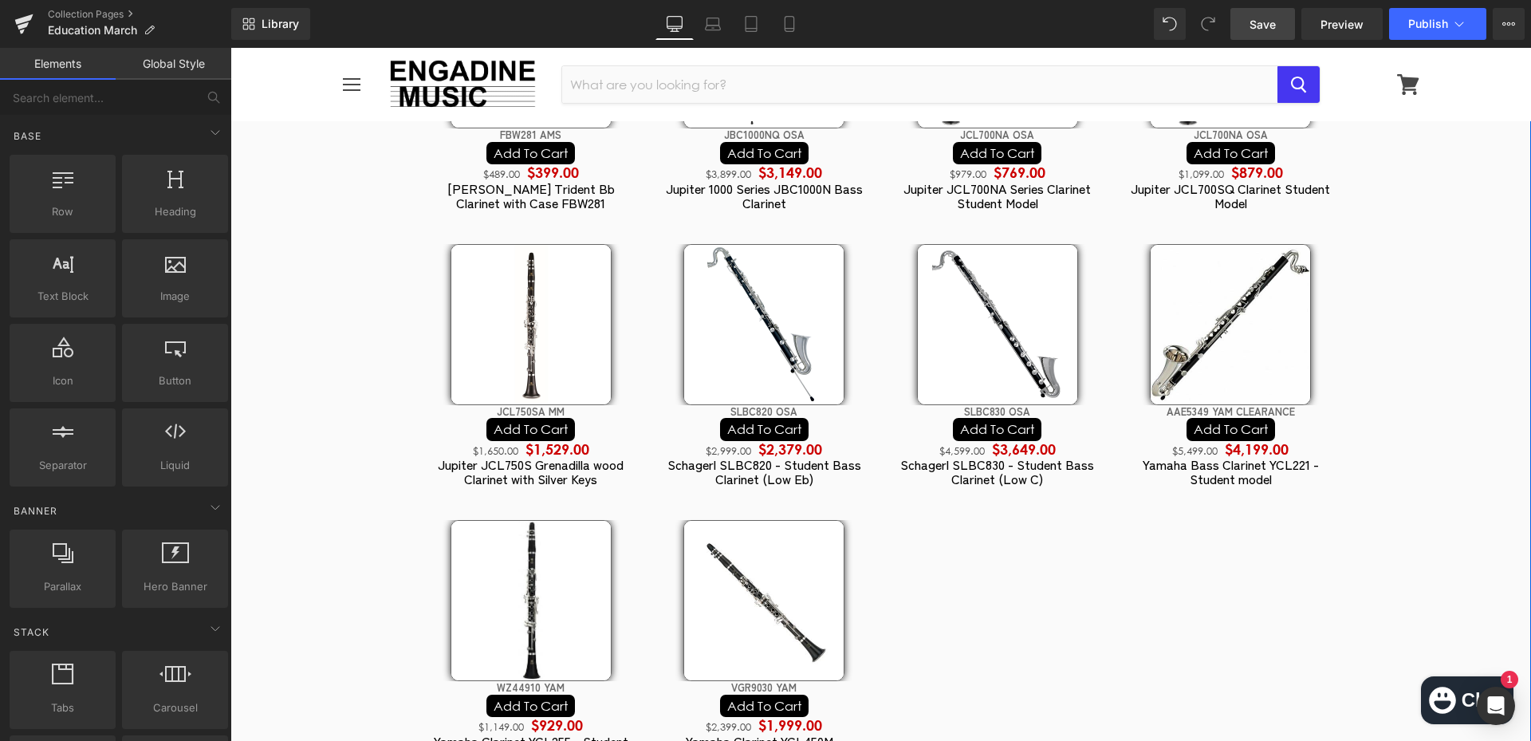
scroll to position [2393, 0]
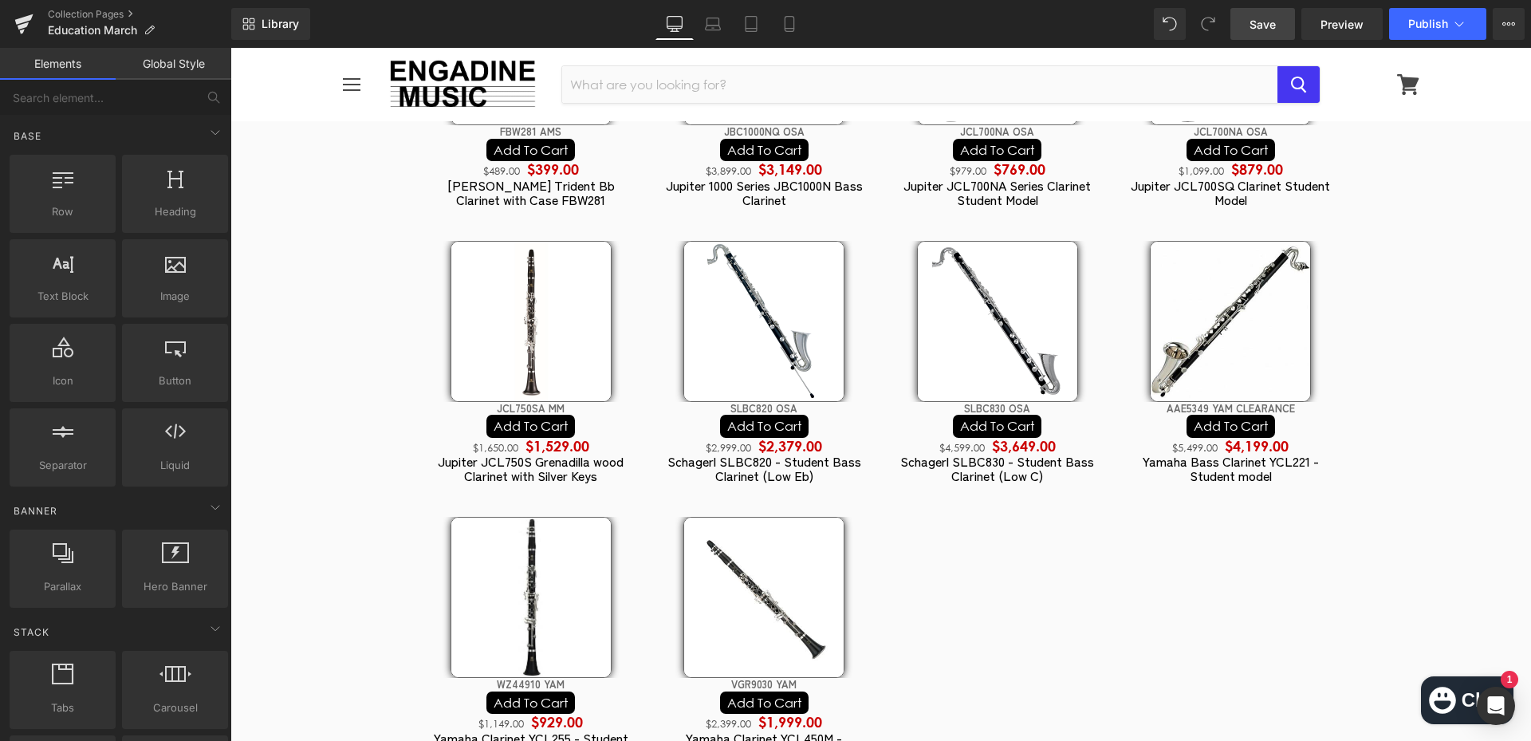
click at [1263, 28] on span "Save" at bounding box center [1263, 24] width 26 height 17
click at [711, 383] on img at bounding box center [764, 321] width 161 height 161
click at [508, 281] on img at bounding box center [531, 321] width 161 height 161
click at [510, 254] on div "Sale Off" at bounding box center [532, 363] width 234 height 276
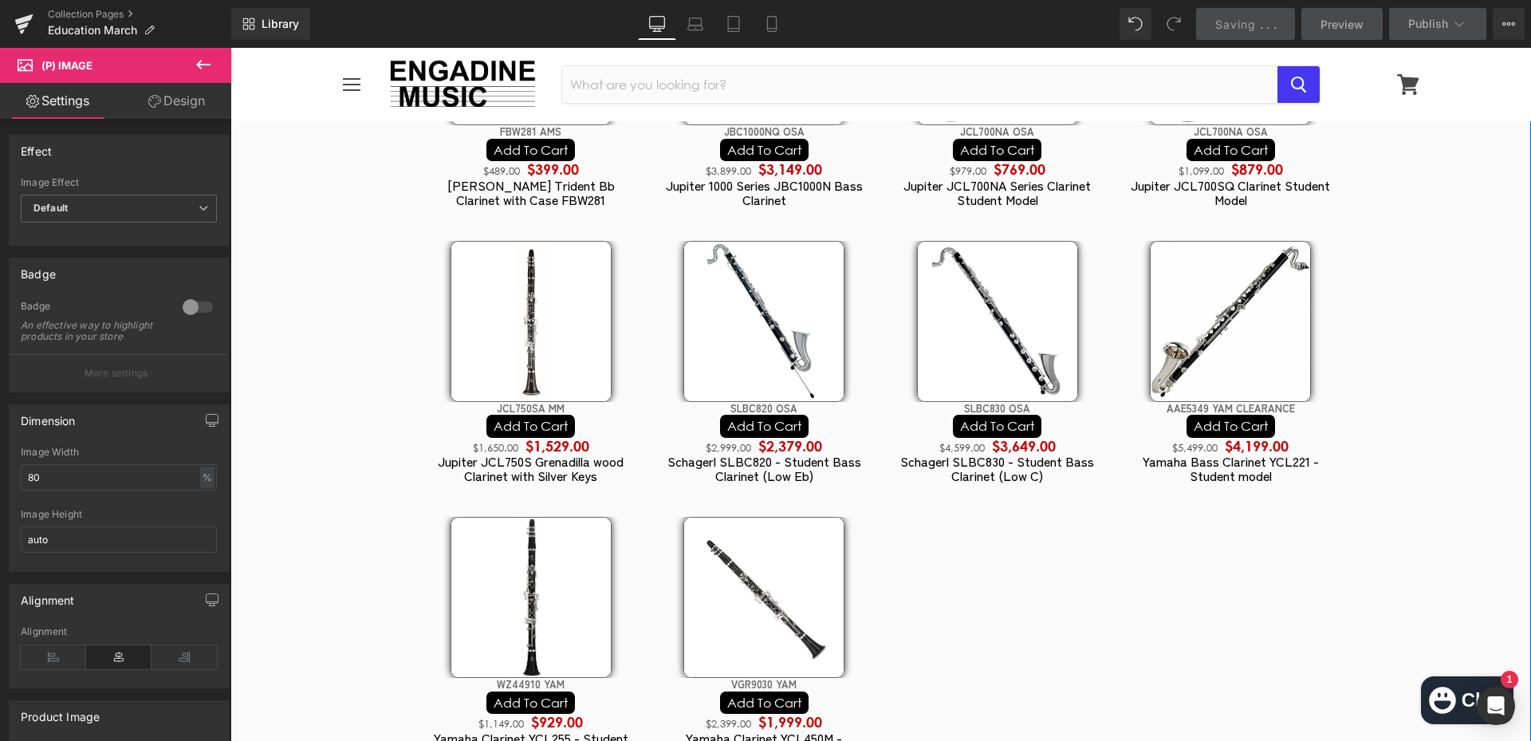
scroll to position [4387, 0]
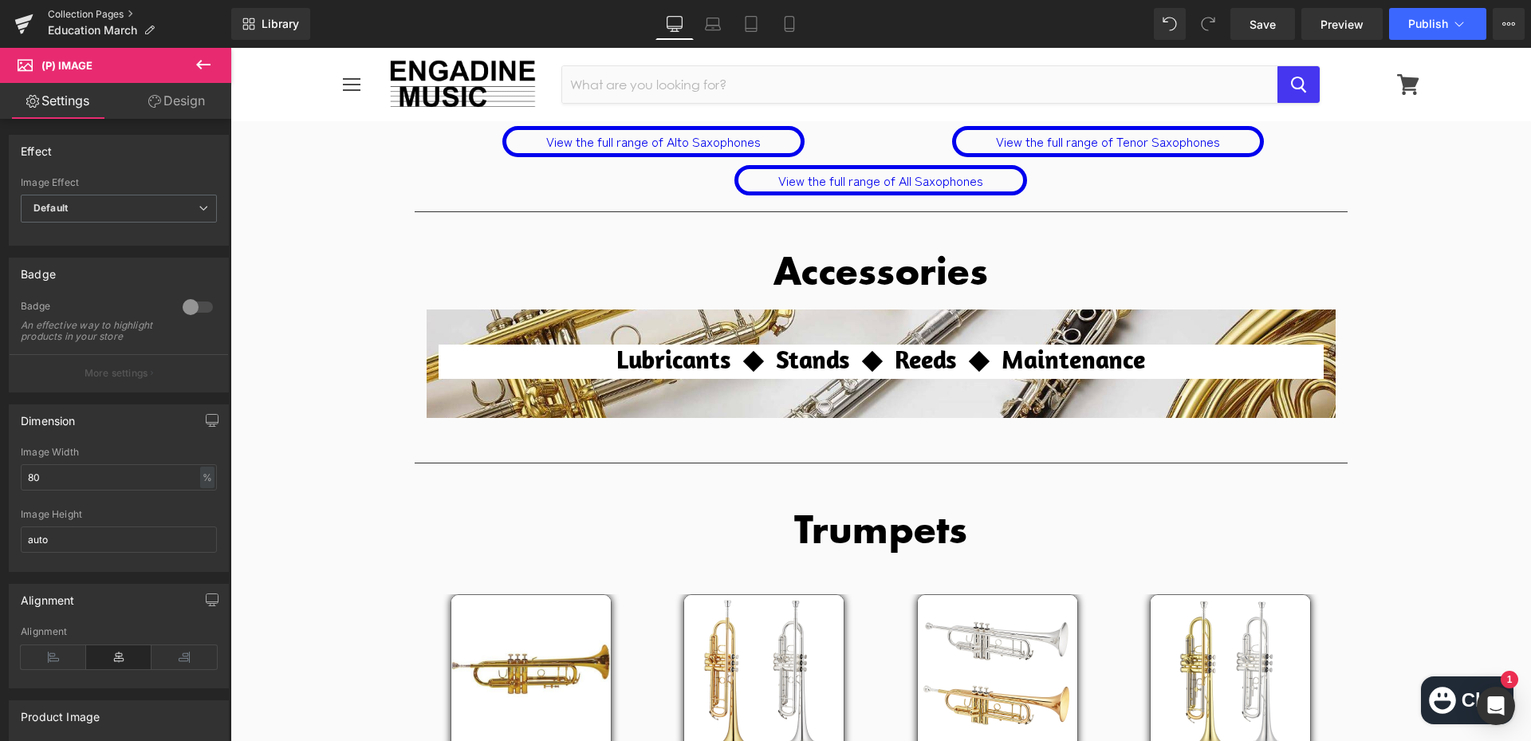
click at [89, 9] on link "Collection Pages" at bounding box center [139, 14] width 183 height 13
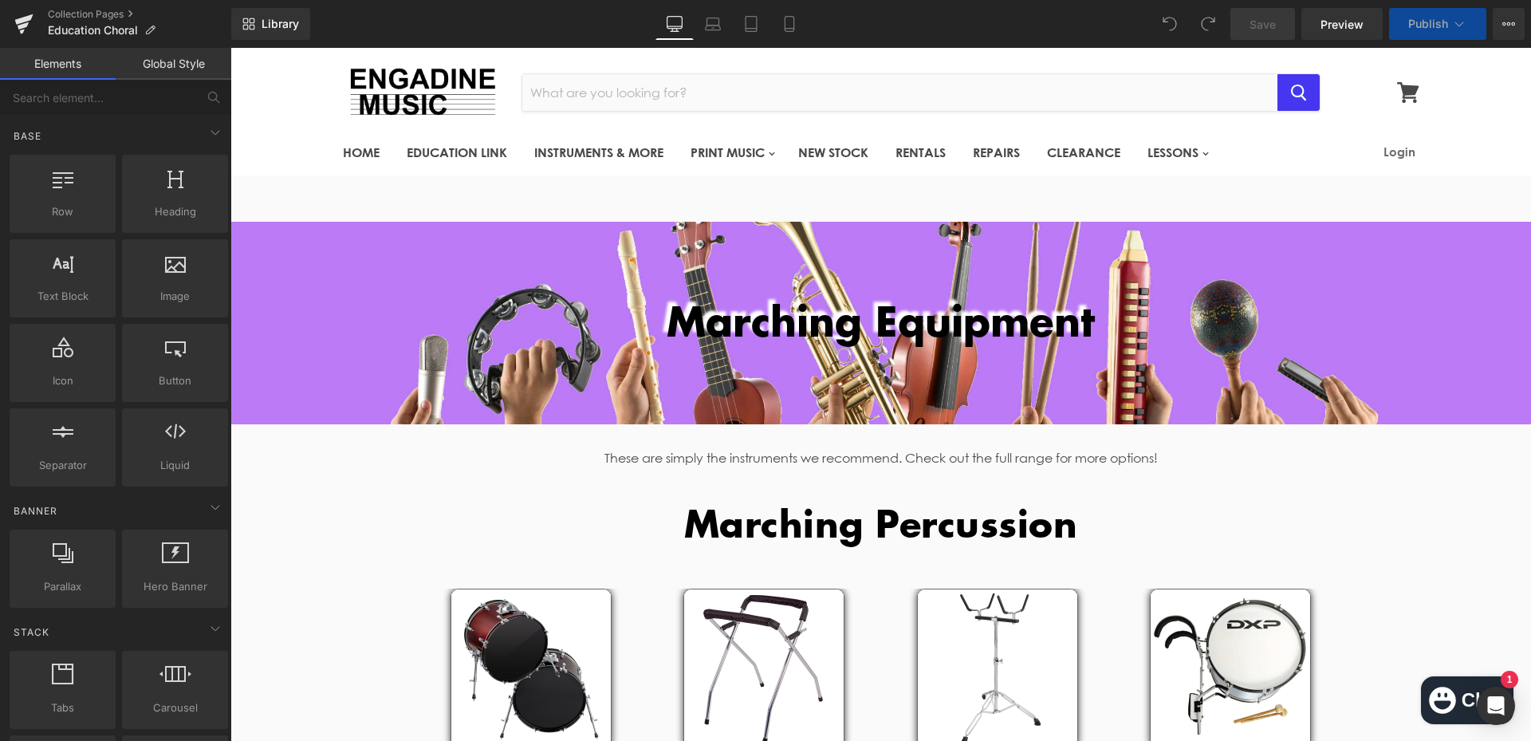
click at [841, 320] on div "Marching Equipment Heading" at bounding box center [881, 321] width 1301 height 46
click at [853, 325] on h1 "Marching Equipment" at bounding box center [881, 321] width 1301 height 46
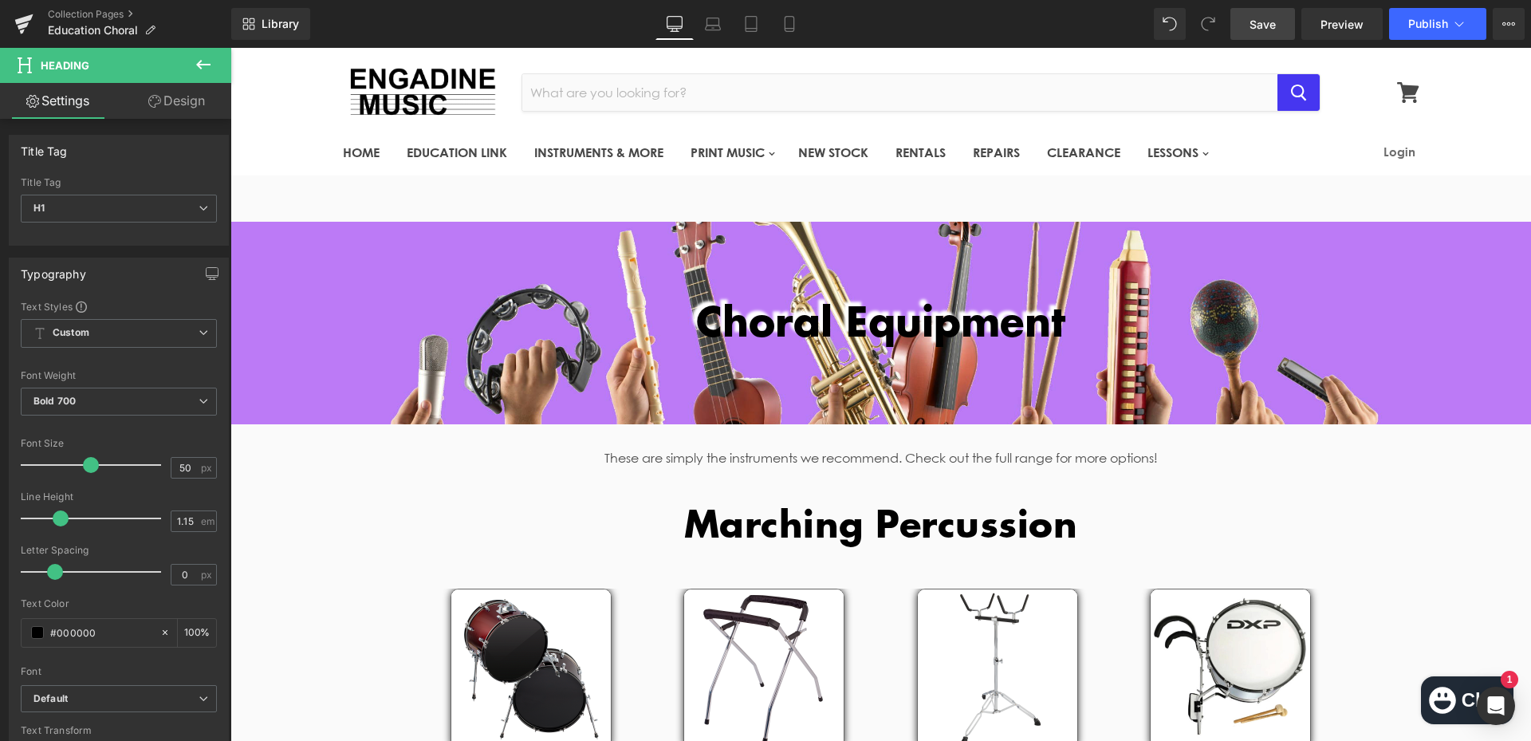
click at [1269, 24] on span "Save" at bounding box center [1263, 24] width 26 height 17
